Goal: Task Accomplishment & Management: Manage account settings

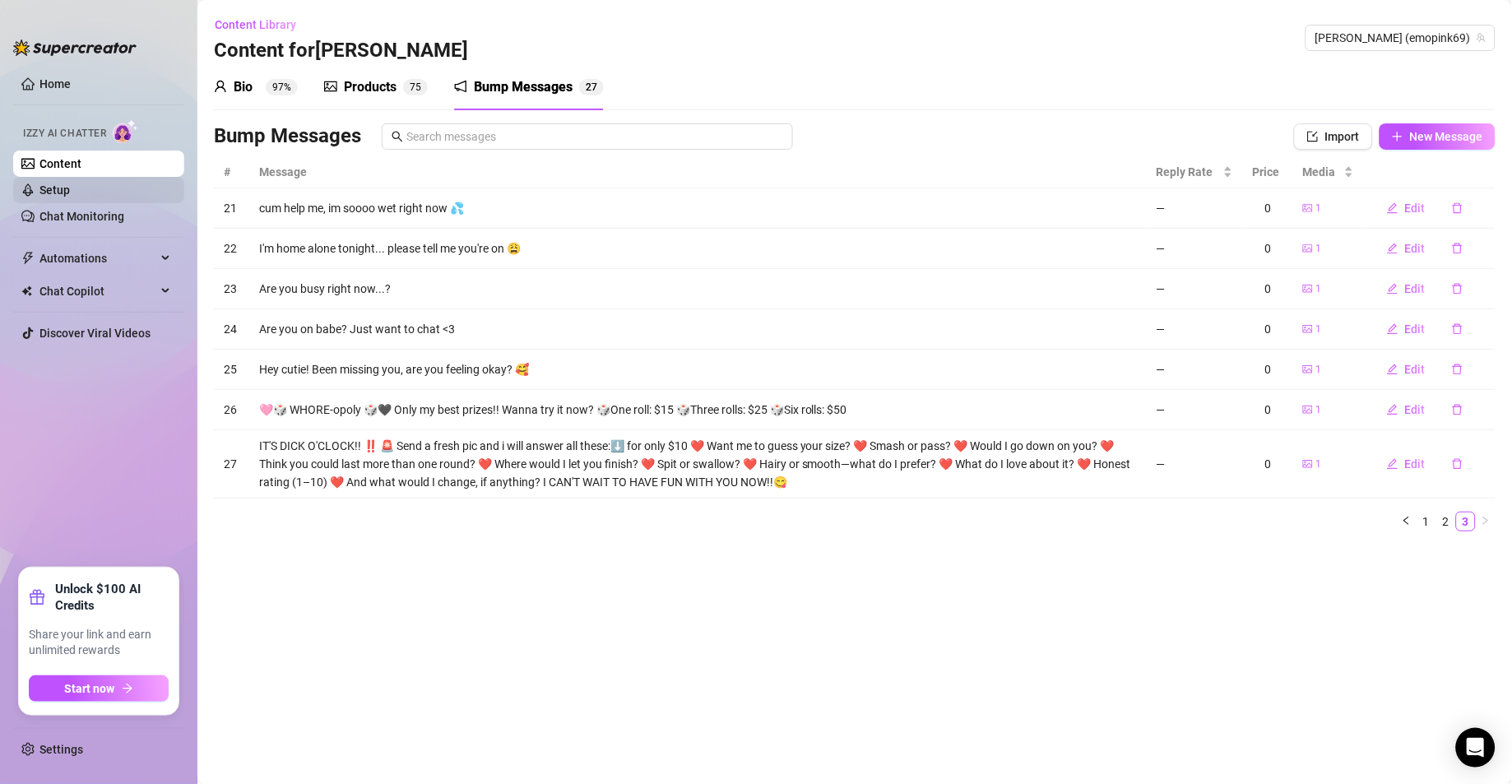
click at [70, 186] on link "Setup" at bounding box center [55, 191] width 30 height 13
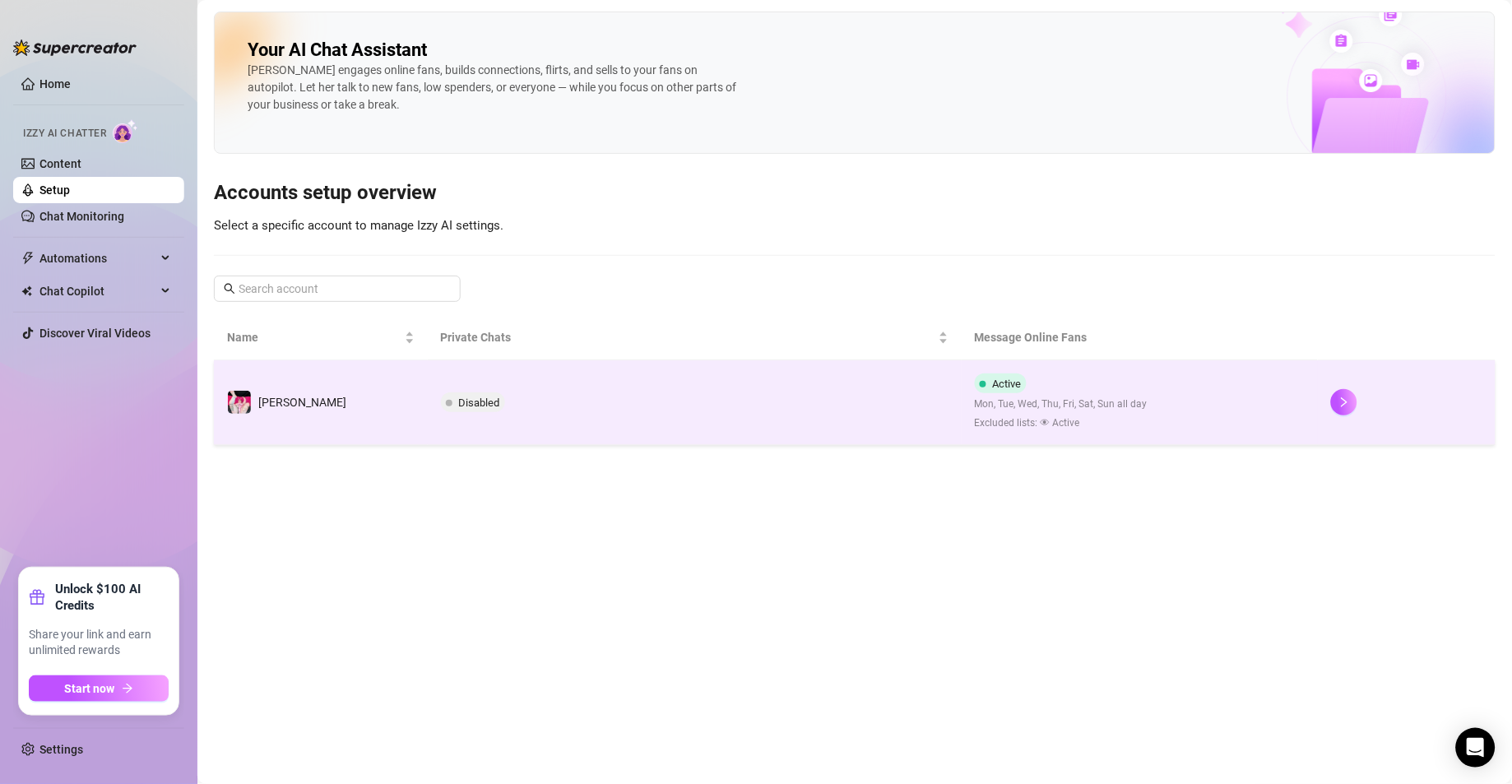
click at [773, 404] on td "Disabled" at bounding box center [695, 402] width 534 height 85
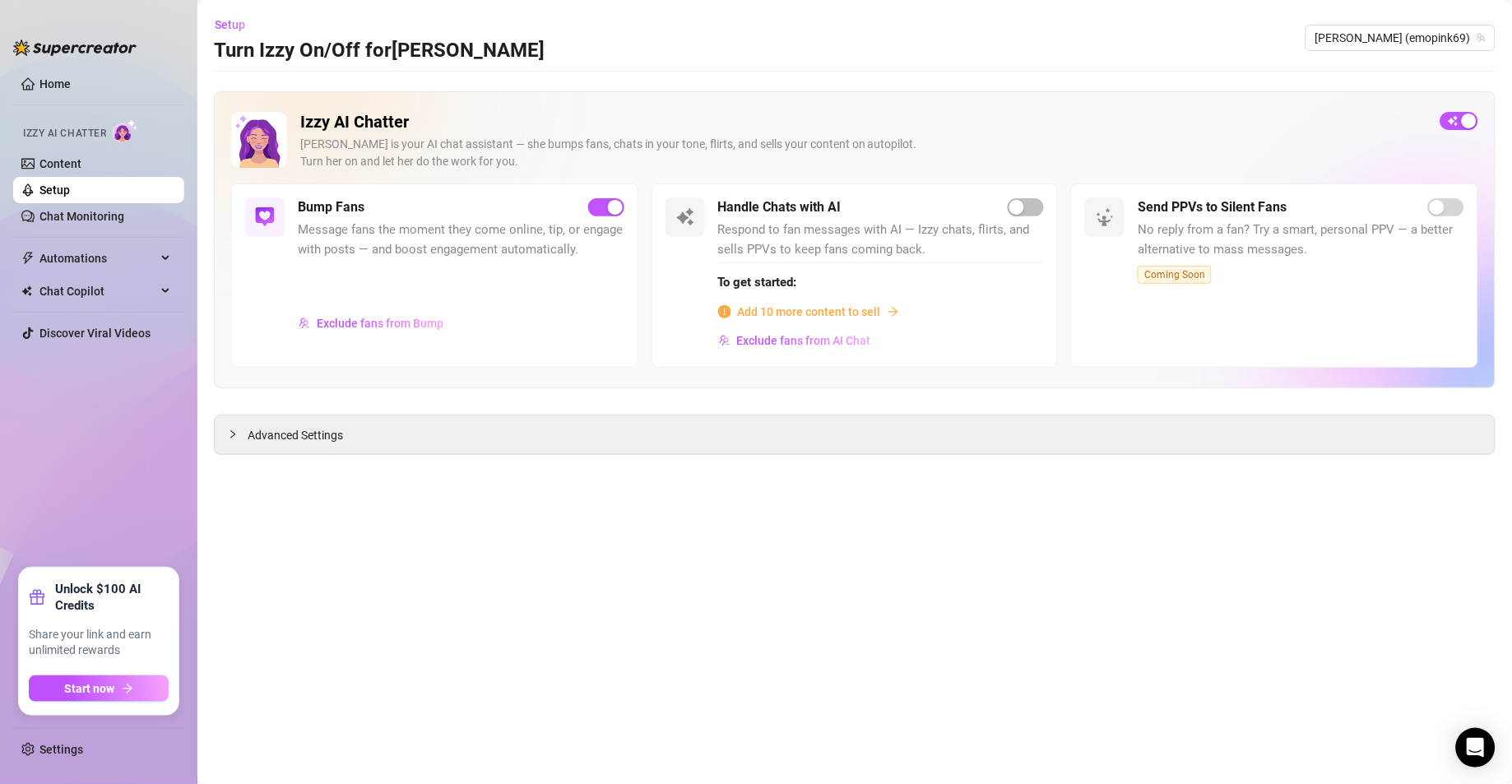
click at [332, 212] on h5 "Bump Fans" at bounding box center [331, 207] width 66 height 20
click at [301, 444] on span "Advanced Settings" at bounding box center [296, 436] width 96 height 18
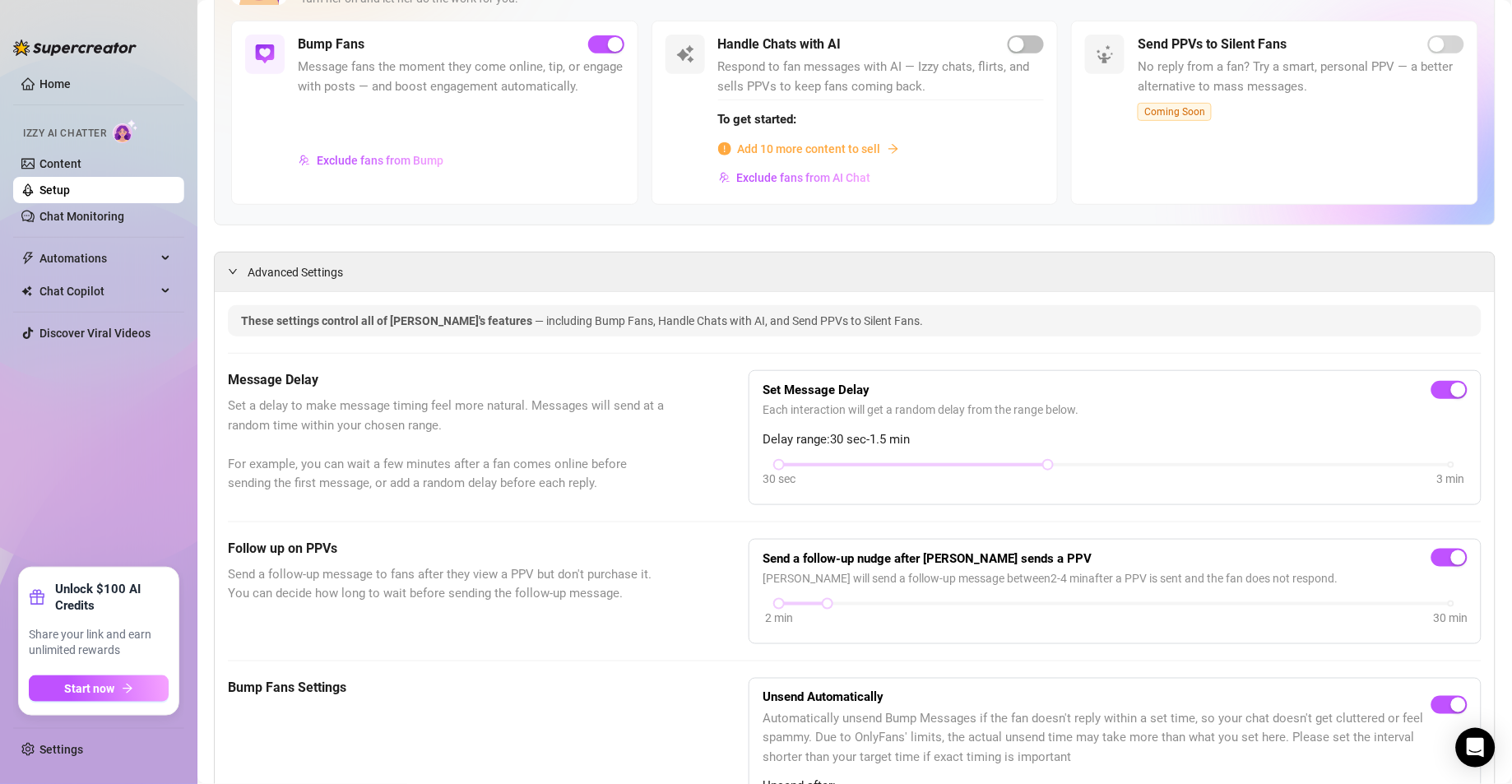
scroll to position [82, 0]
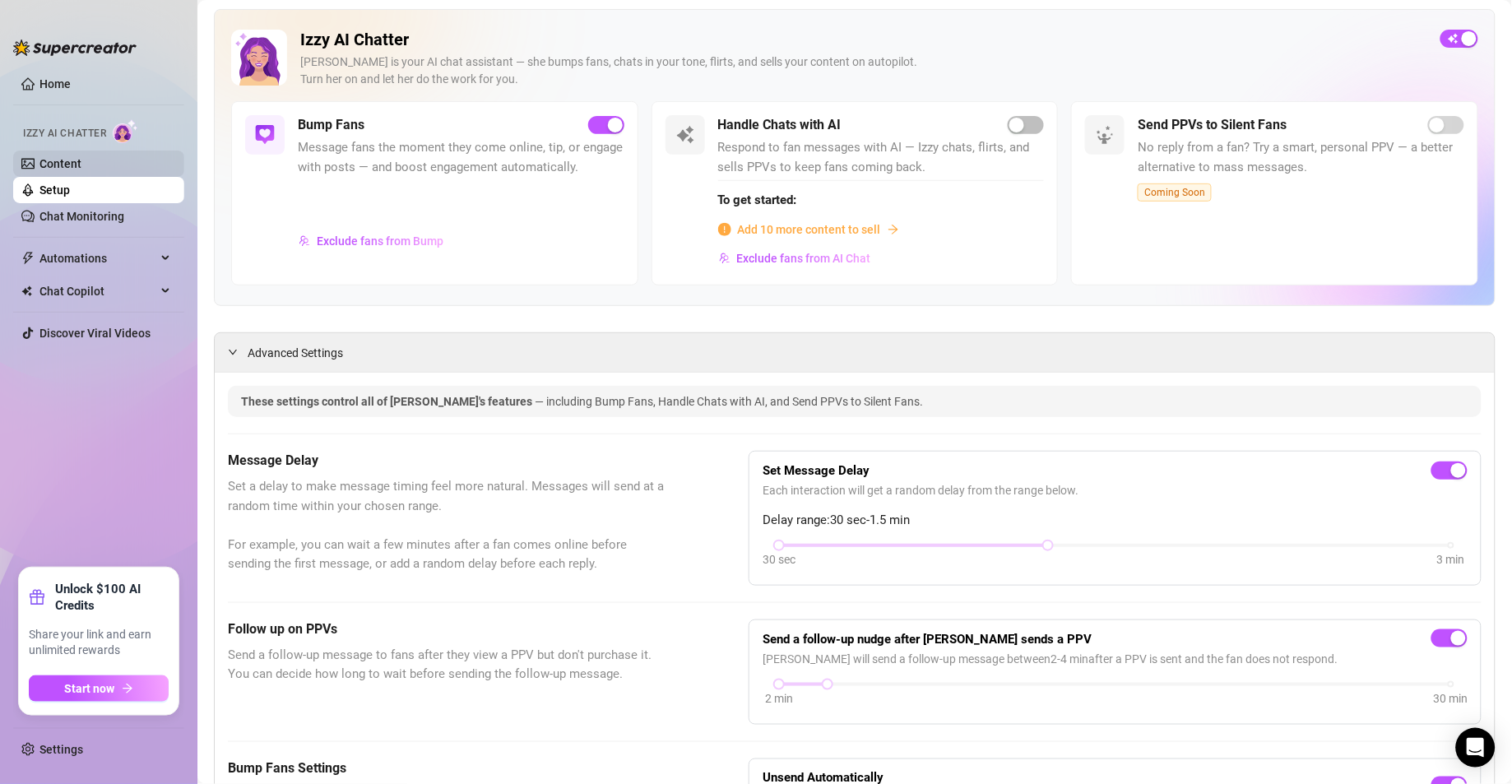
click at [81, 160] on link "Content" at bounding box center [60, 164] width 42 height 13
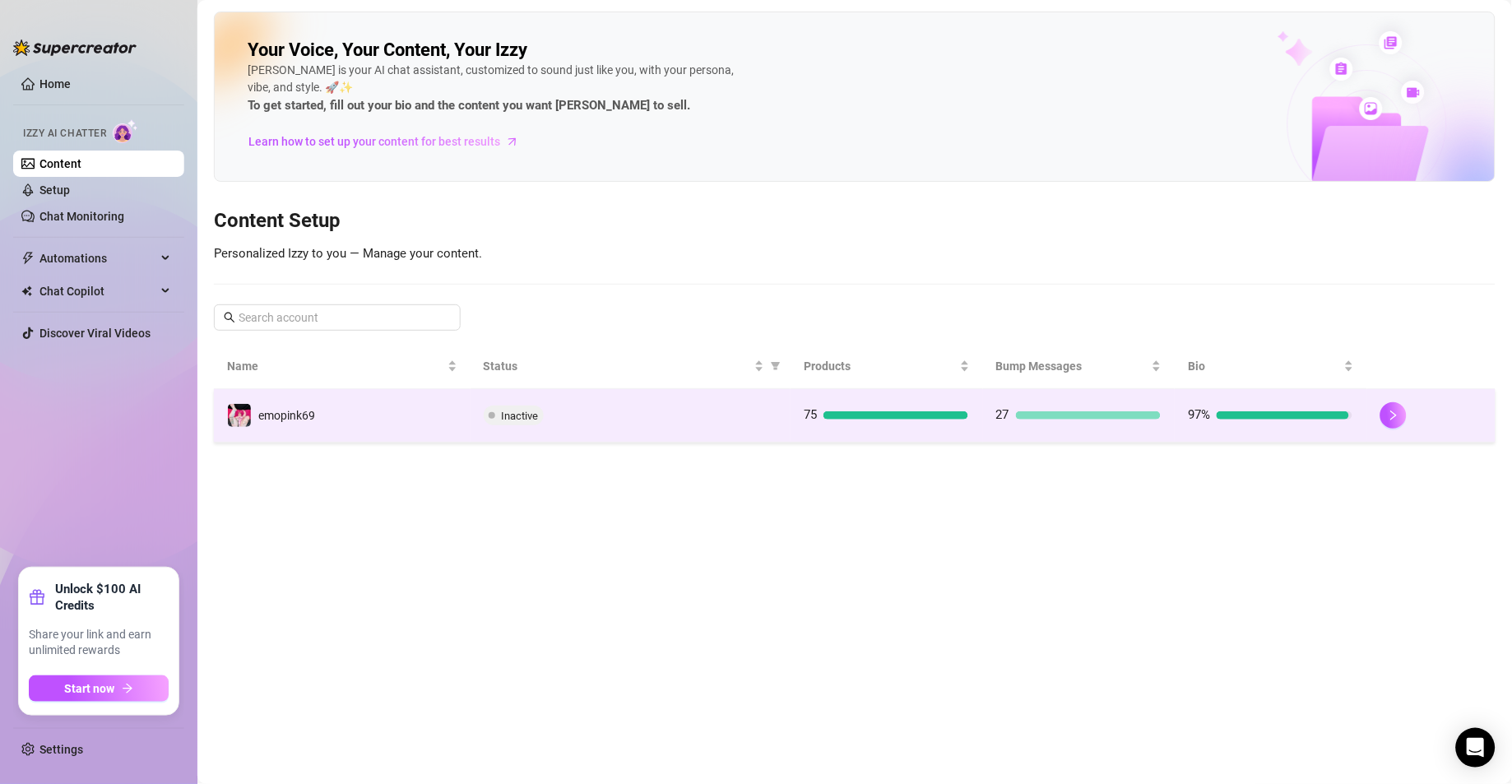
click at [550, 413] on div "Inactive" at bounding box center [630, 416] width 295 height 20
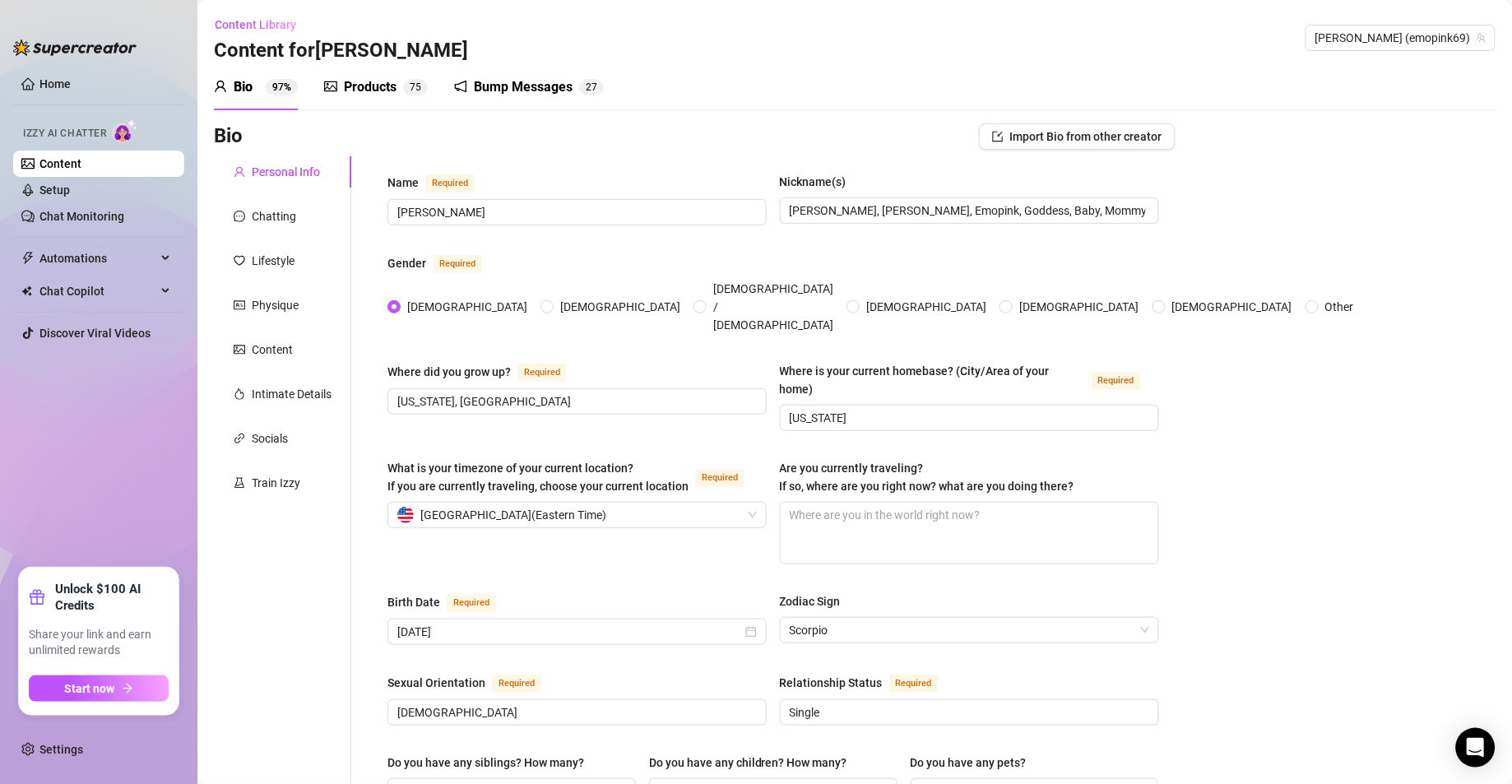
click at [388, 91] on div "Products" at bounding box center [370, 87] width 53 height 20
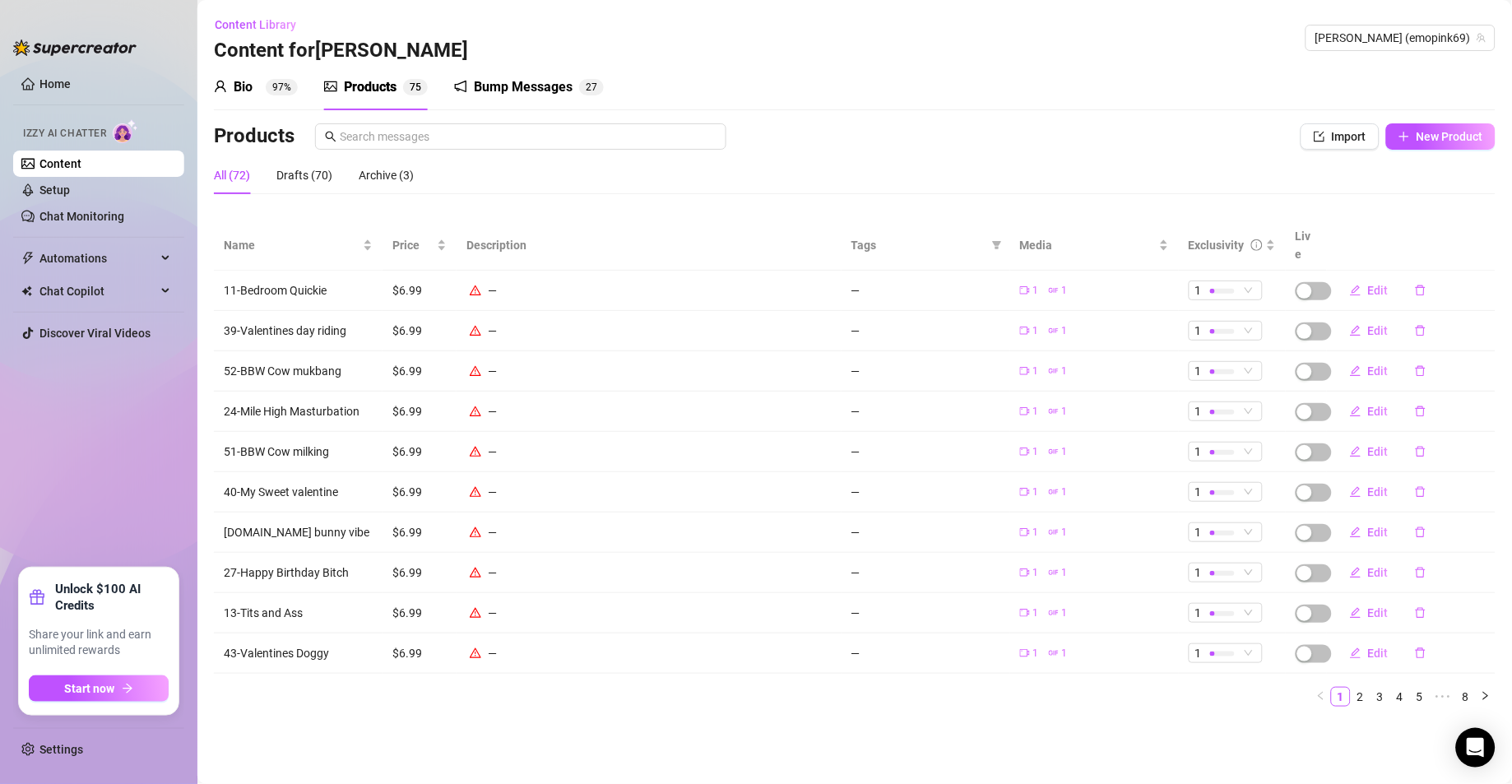
click at [526, 91] on div "Bump Messages" at bounding box center [523, 87] width 99 height 20
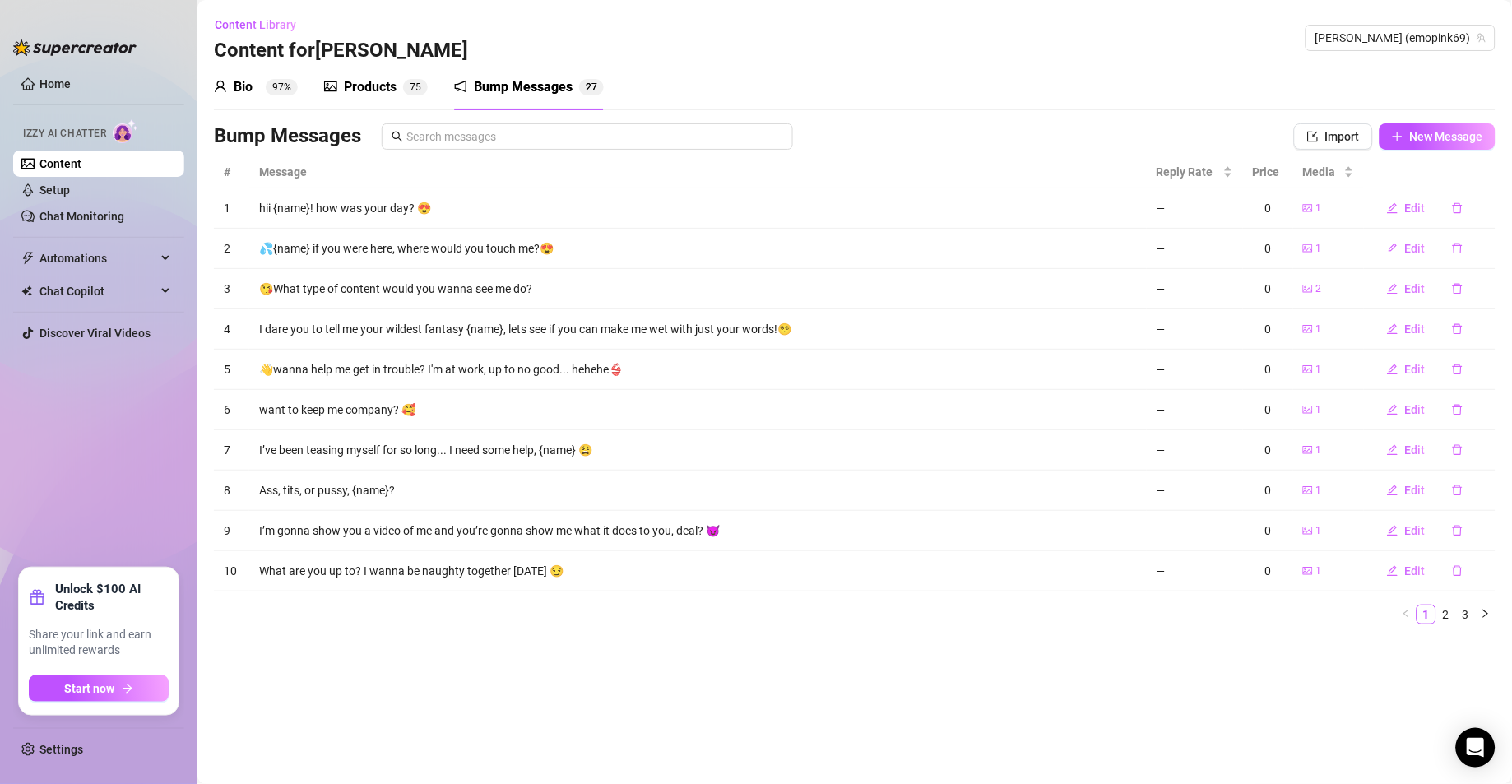
click at [390, 101] on div "Products 7 5" at bounding box center [375, 86] width 103 height 46
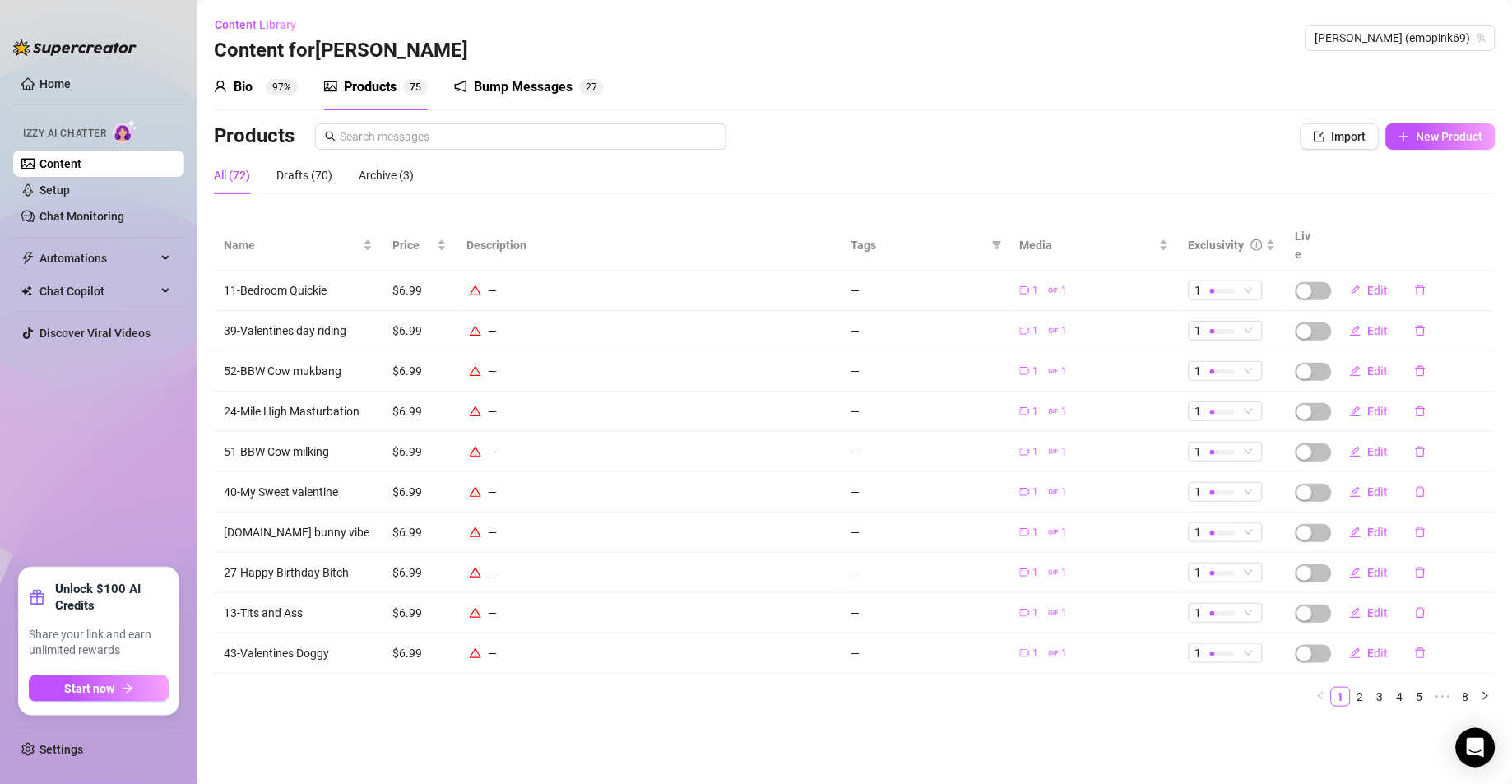
click at [560, 86] on div "Bump Messages" at bounding box center [523, 87] width 99 height 20
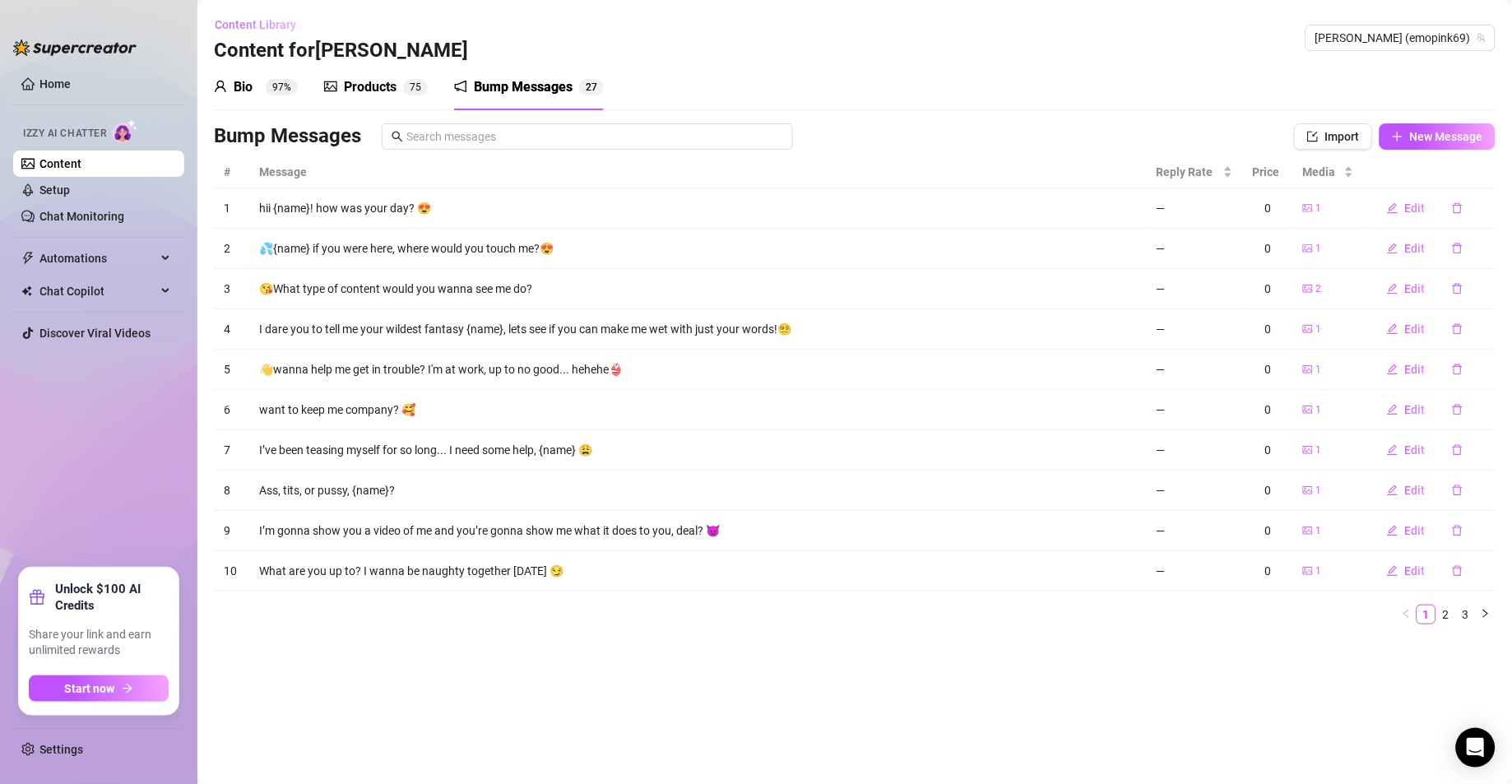
click at [292, 33] on button "Content Library" at bounding box center [262, 24] width 96 height 26
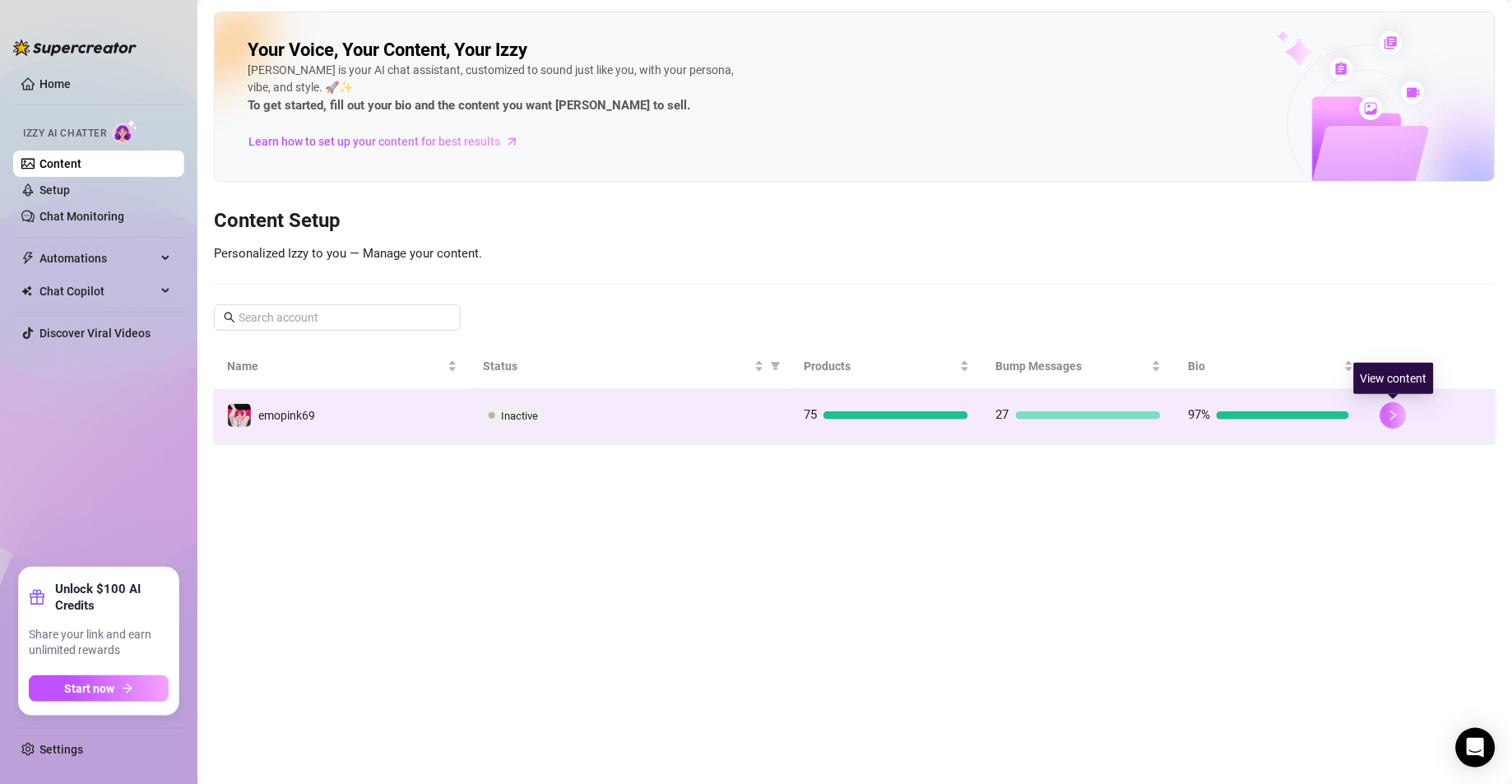
click at [1387, 421] on button "button" at bounding box center [1393, 415] width 26 height 26
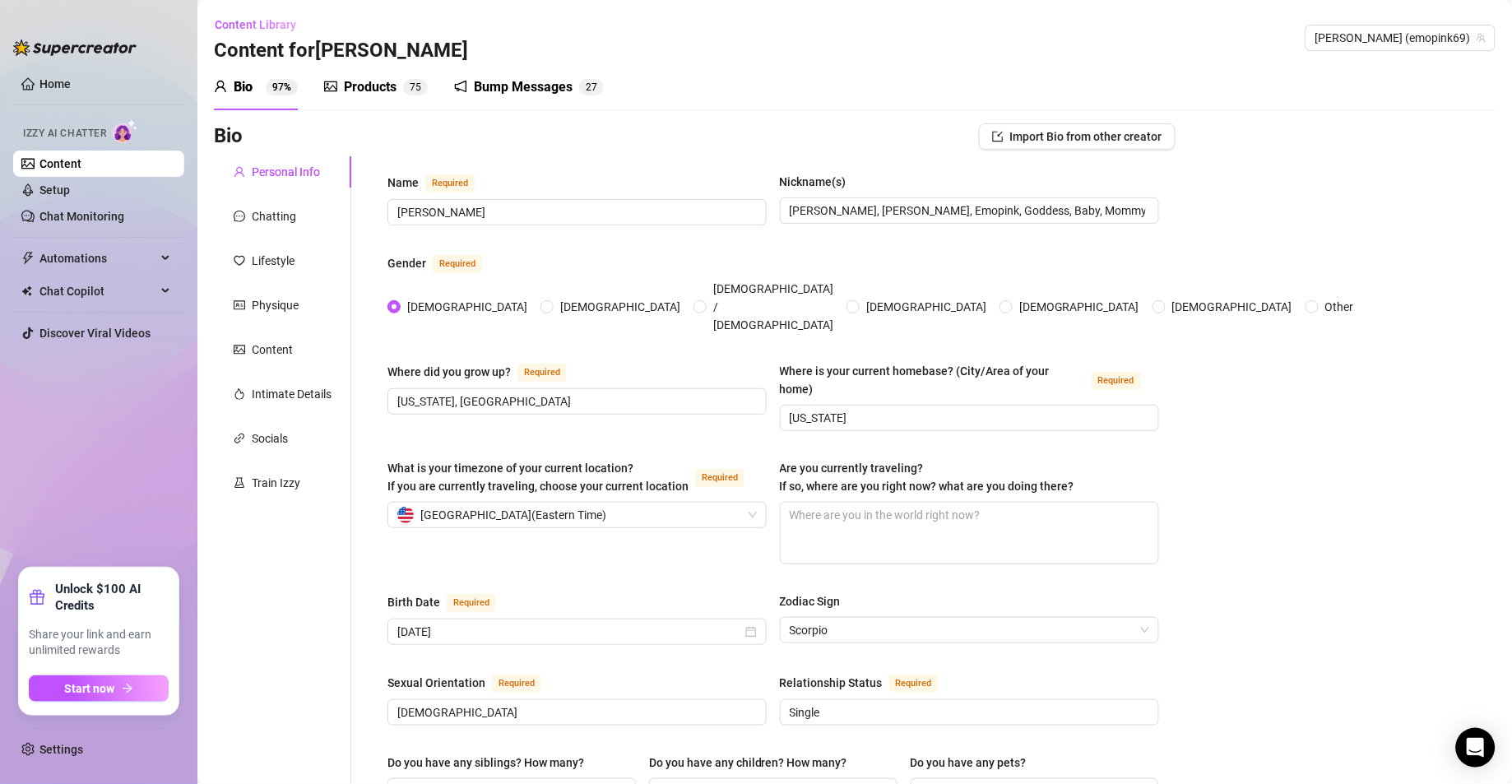
click at [267, 224] on div "Chatting" at bounding box center [274, 217] width 44 height 18
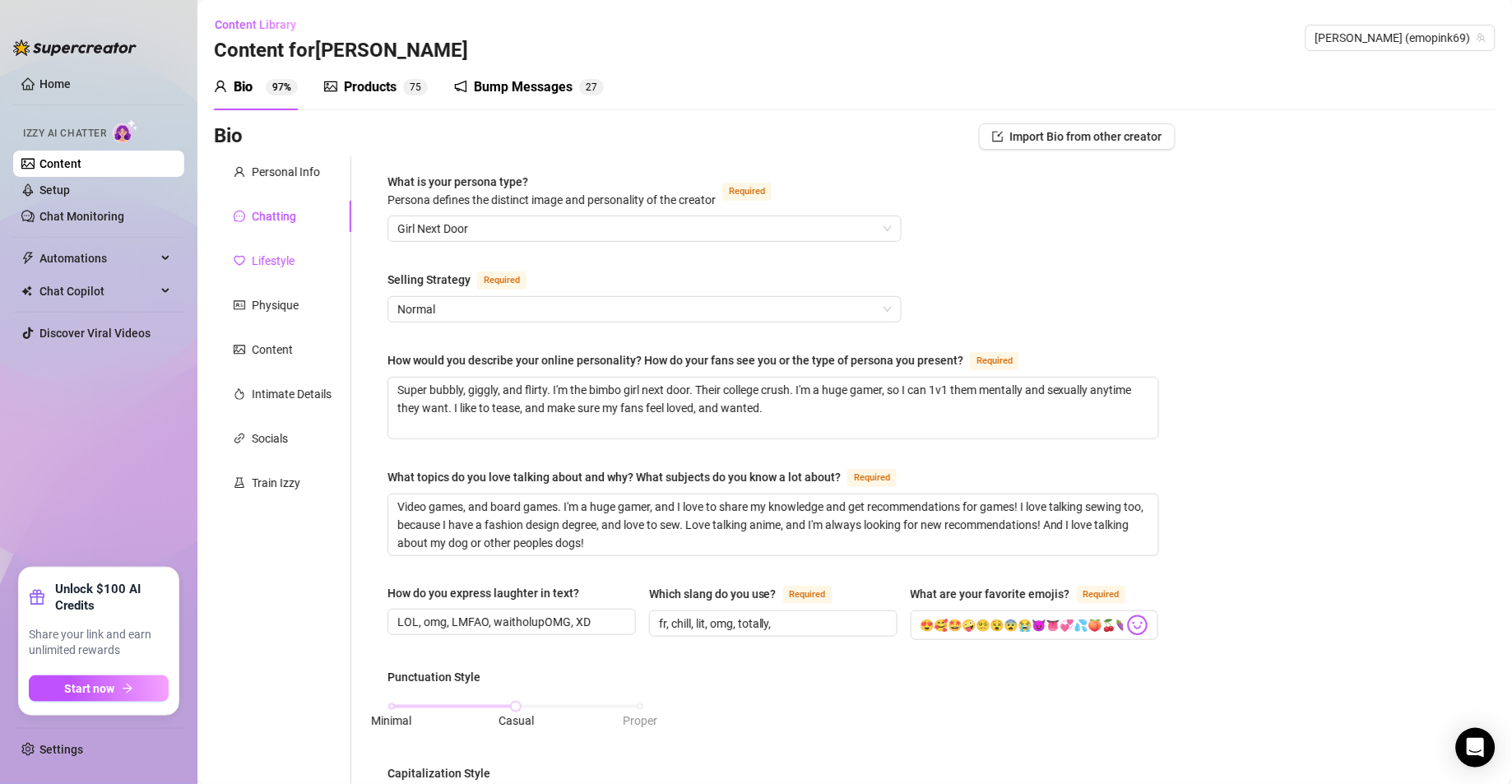
click at [252, 252] on div "Lifestyle" at bounding box center [273, 261] width 43 height 18
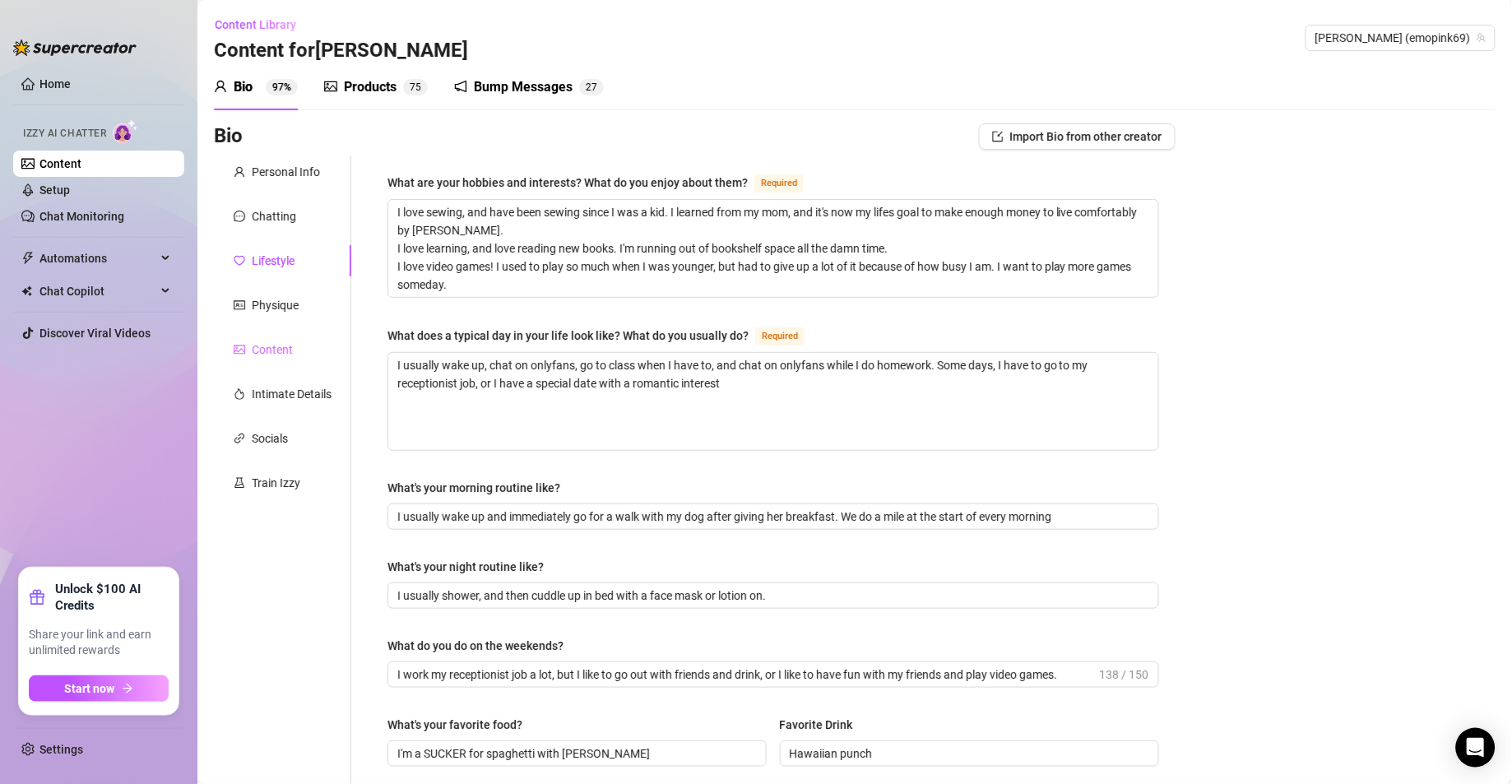
click at [311, 356] on div "Content" at bounding box center [283, 349] width 138 height 31
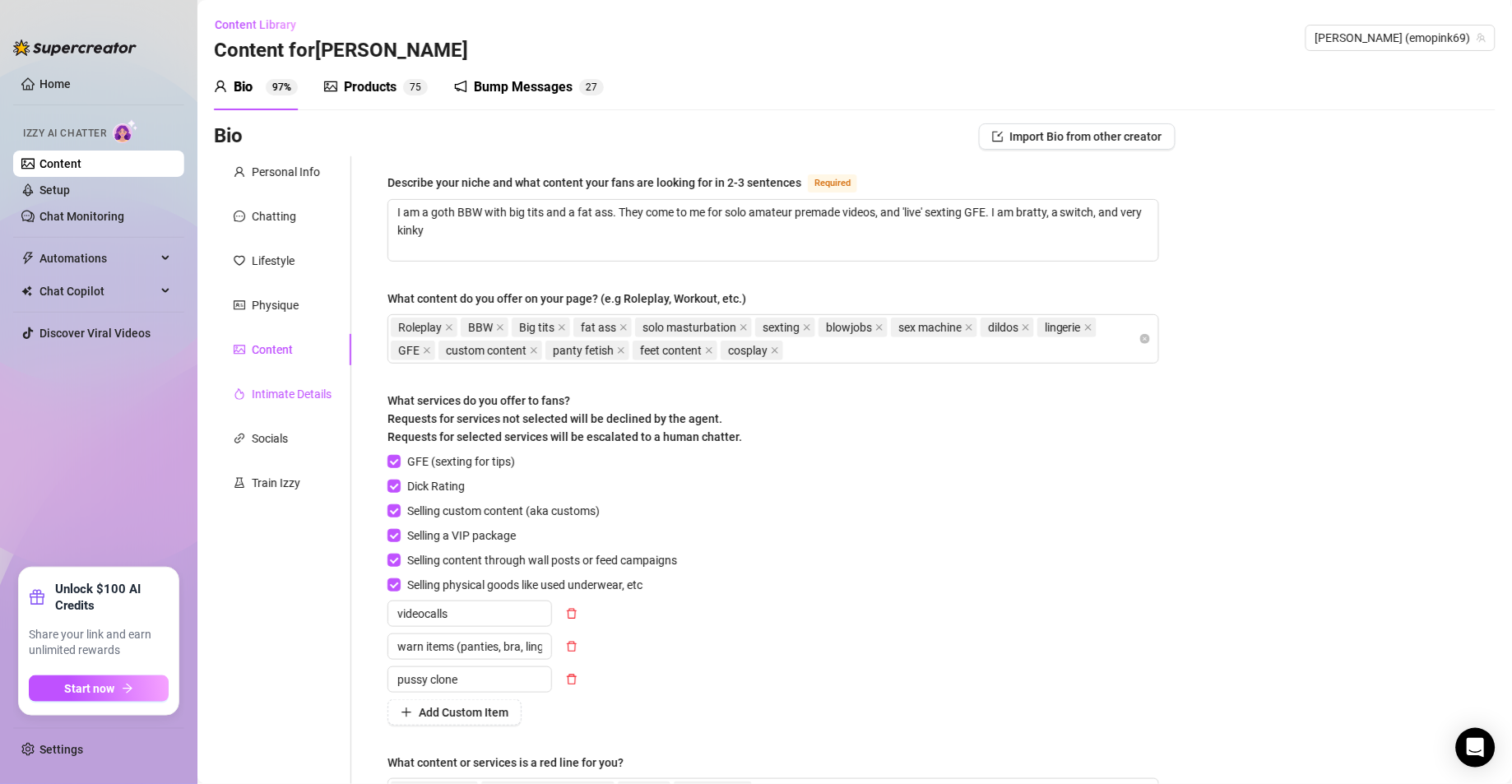
click at [302, 390] on div "Intimate Details" at bounding box center [291, 395] width 80 height 18
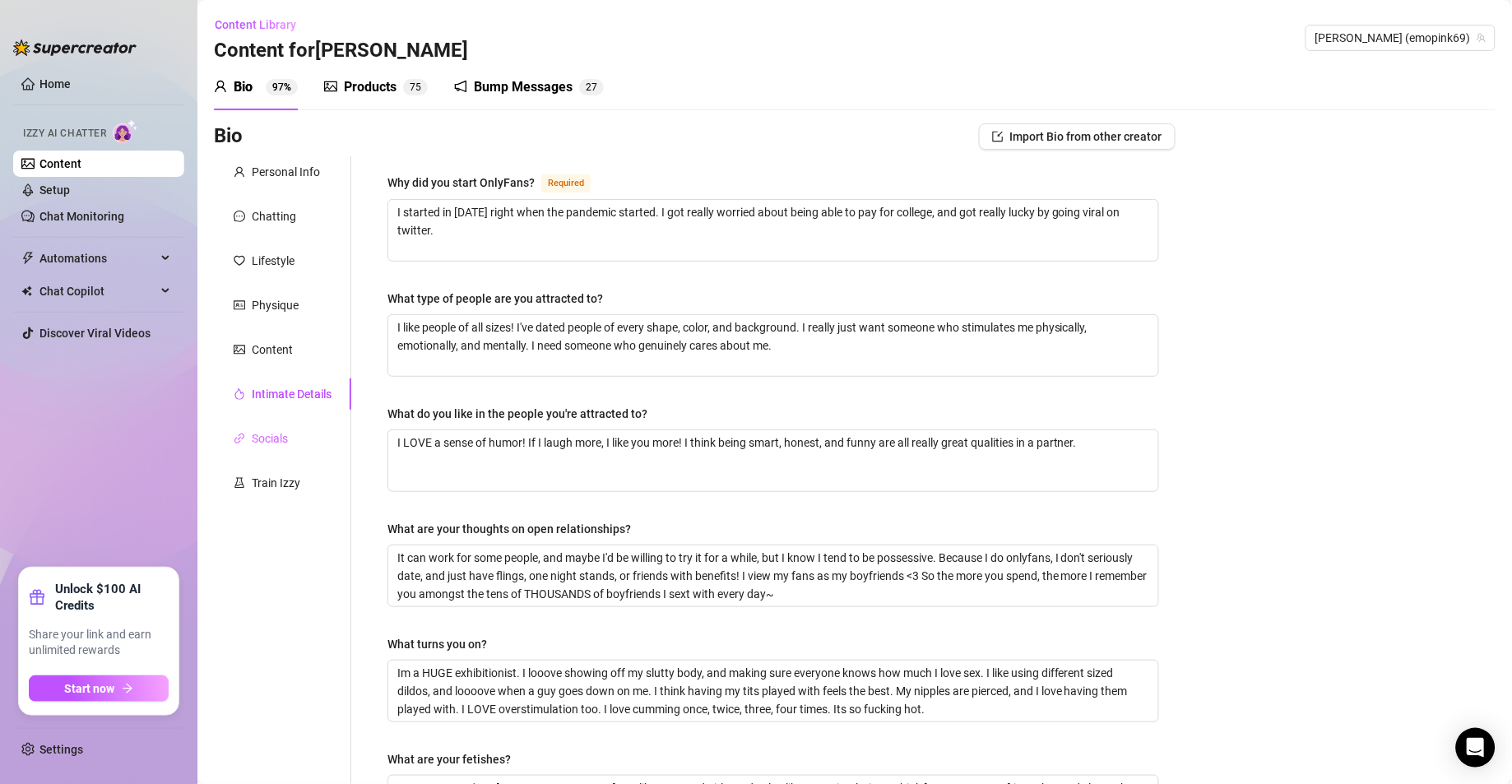
click at [289, 439] on div "Socials" at bounding box center [283, 438] width 138 height 31
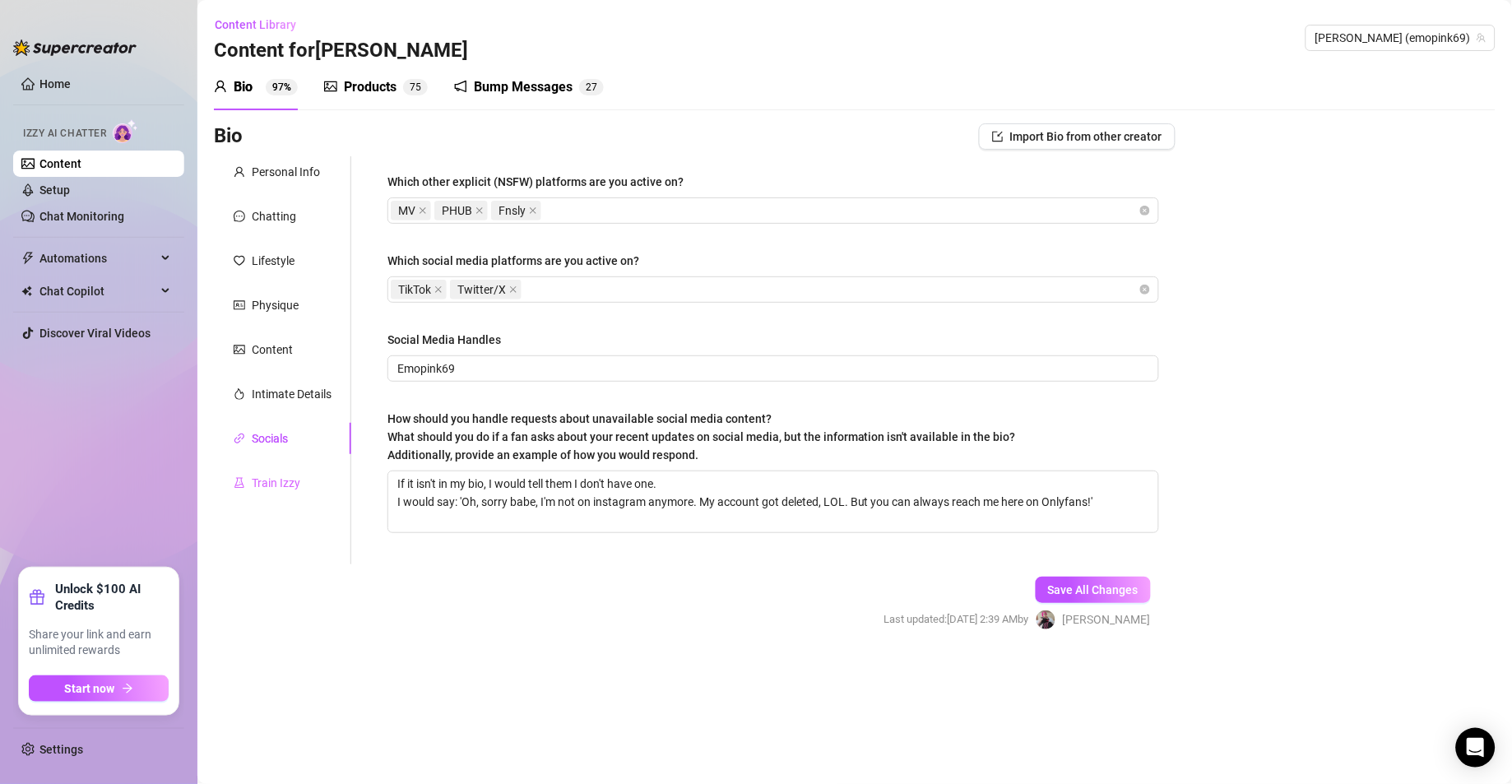
click at [284, 471] on div "Train Izzy" at bounding box center [283, 483] width 138 height 31
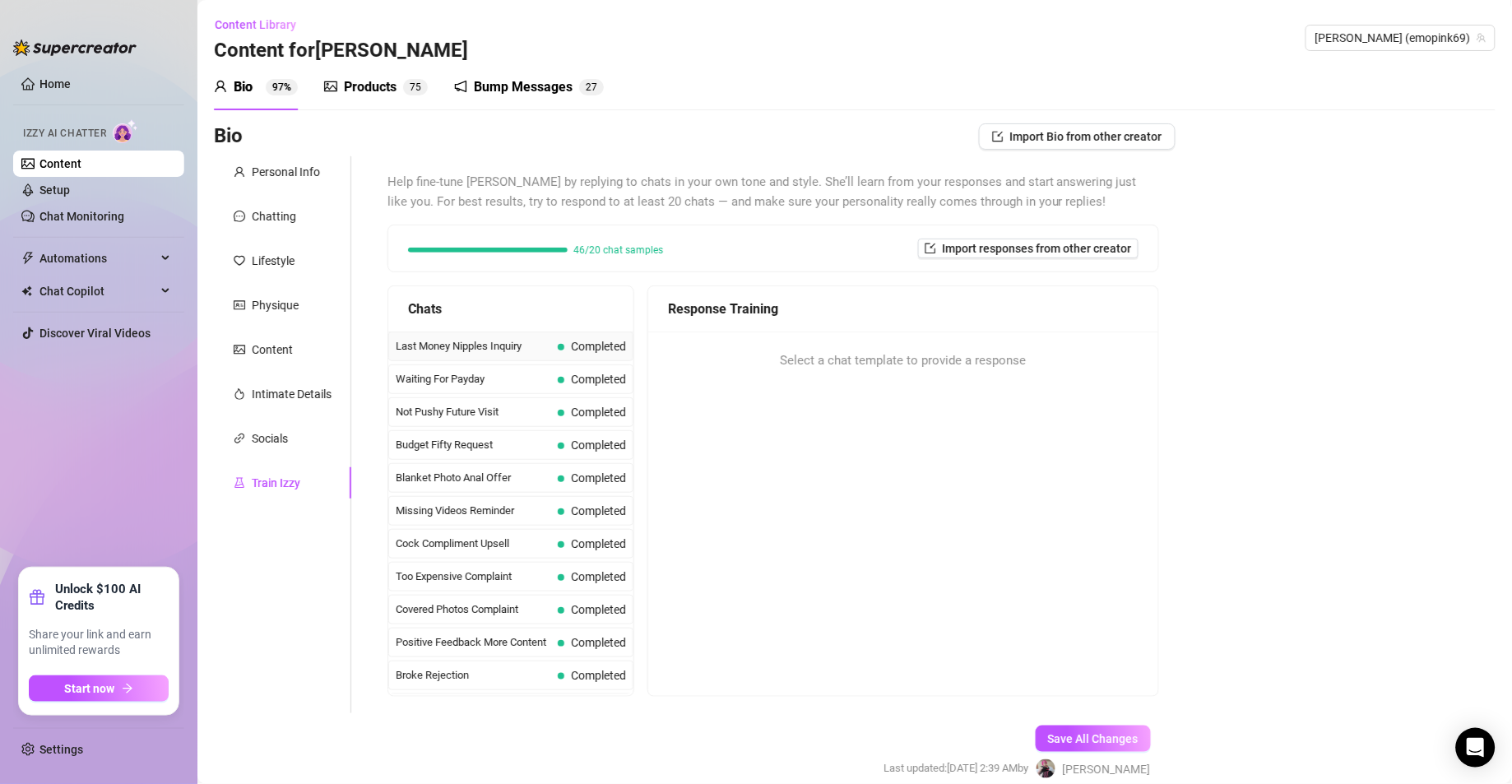
click at [580, 359] on div "Last Money Nipples Inquiry Completed" at bounding box center [510, 346] width 245 height 29
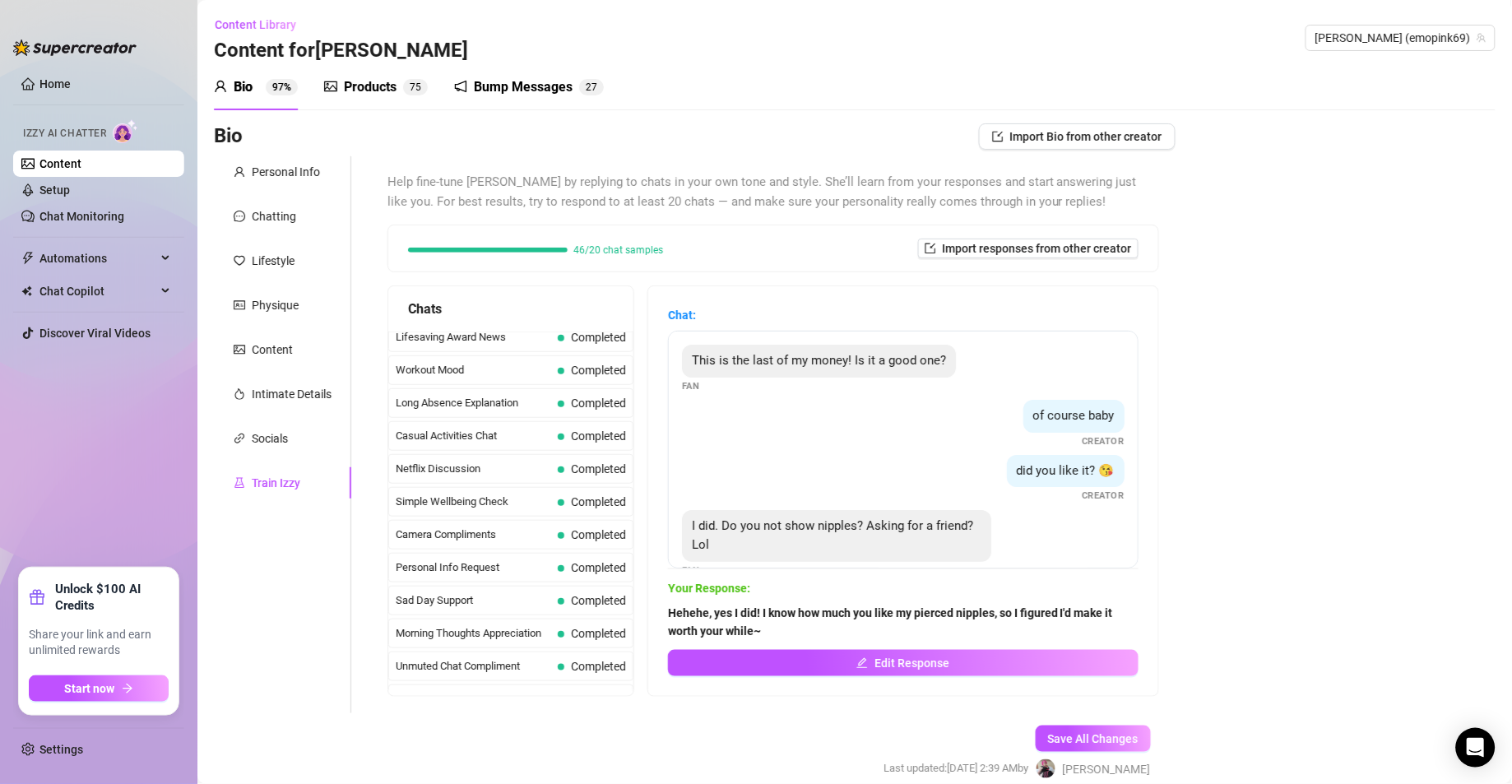
scroll to position [1513, 0]
